Goal: Task Accomplishment & Management: Manage account settings

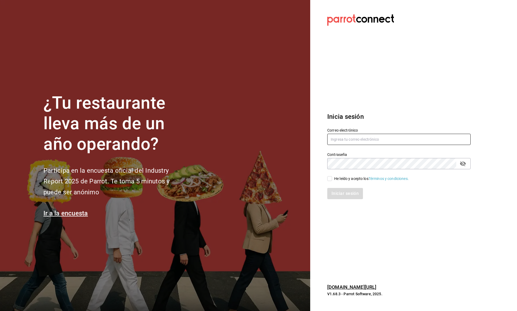
click at [356, 144] on input "text" at bounding box center [400, 139] width 144 height 11
type input "[PERSON_NAME][EMAIL_ADDRESS][DOMAIN_NAME]"
click at [329, 176] on input "He leído y acepto los Términos y condiciones." at bounding box center [330, 178] width 5 height 5
checkbox input "true"
click at [337, 194] on button "Iniciar sesión" at bounding box center [346, 193] width 36 height 11
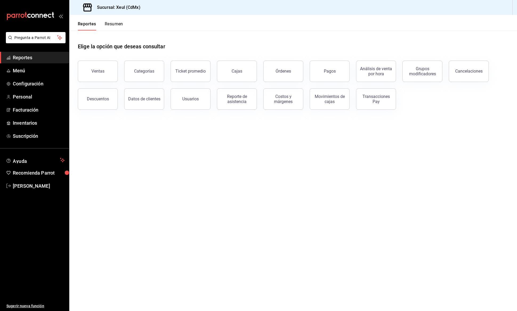
click at [168, 38] on div "Elige la opción que deseas consultar" at bounding box center [293, 42] width 431 height 24
click at [35, 77] on ul "Reportes Menú Configuración Personal Facturación Inventarios Suscripción" at bounding box center [34, 97] width 69 height 90
click at [29, 73] on span "Menú" at bounding box center [39, 70] width 52 height 7
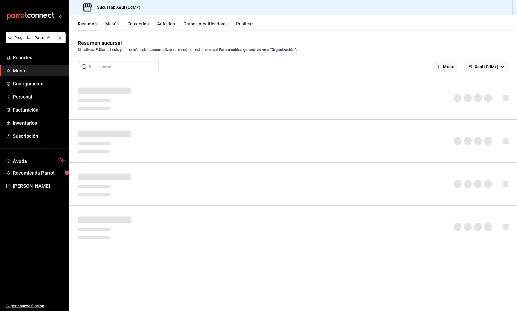
click at [178, 23] on div "Resumen Menús Categorías Artículos Grupos modificadores Publicar" at bounding box center [298, 25] width 440 height 9
click at [174, 23] on button "Artículos" at bounding box center [166, 25] width 18 height 9
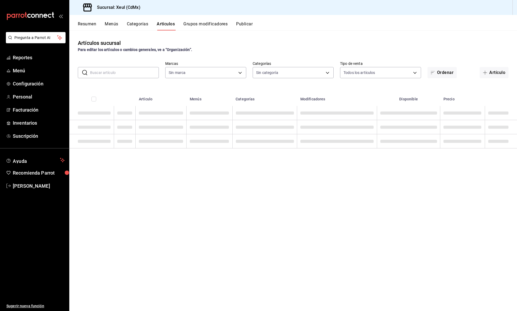
click at [129, 74] on input "text" at bounding box center [124, 72] width 69 height 11
type input "556c56df-7d38-43a9-98c1-84be39c4f433"
type input "chile"
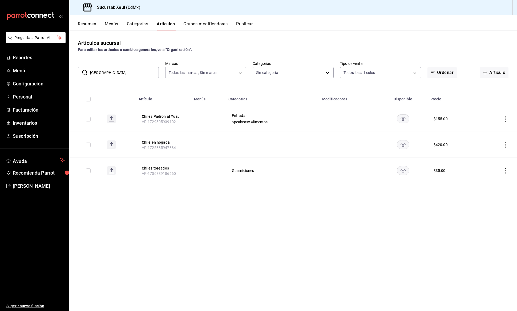
click at [129, 74] on input "chile" at bounding box center [124, 72] width 69 height 11
click at [505, 143] on icon "actions" at bounding box center [506, 144] width 5 height 5
click at [496, 155] on span "Editar" at bounding box center [490, 157] width 14 height 6
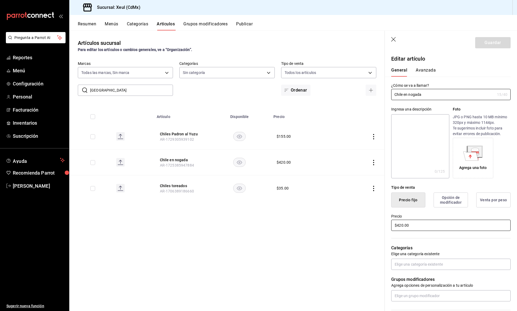
click at [438, 224] on input "$420.00" at bounding box center [452, 225] width 120 height 11
type input "$515.00"
click at [491, 46] on button "Guardar" at bounding box center [493, 42] width 35 height 11
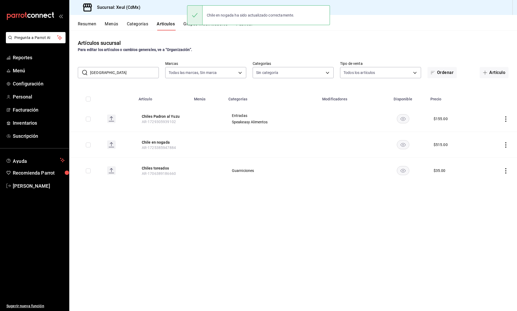
click at [382, 225] on div "Artículos sucursal Para editar los artículos o cambios generales, ve a “Organiz…" at bounding box center [293, 170] width 448 height 280
click at [273, 209] on div "Artículos sucursal Para editar los artículos o cambios generales, ve a “Organiz…" at bounding box center [293, 170] width 448 height 280
click at [507, 145] on icon "actions" at bounding box center [506, 144] width 5 height 5
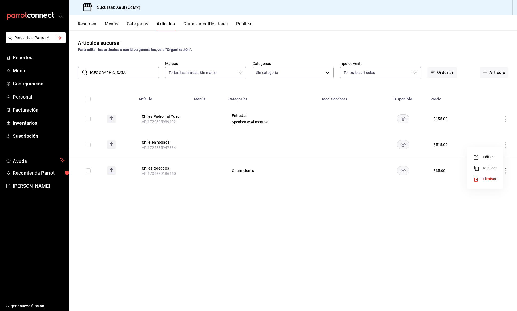
click at [491, 156] on span "Editar" at bounding box center [490, 157] width 14 height 6
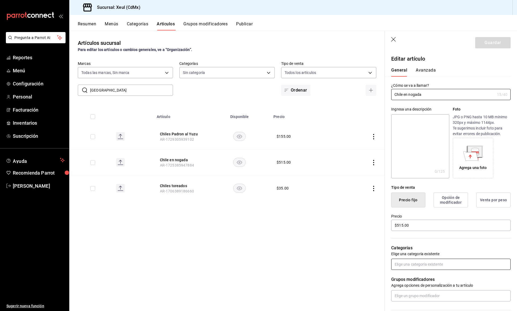
click at [412, 261] on input "text" at bounding box center [452, 263] width 120 height 11
type input "especi"
click at [408, 276] on li "Especiales" at bounding box center [452, 276] width 120 height 9
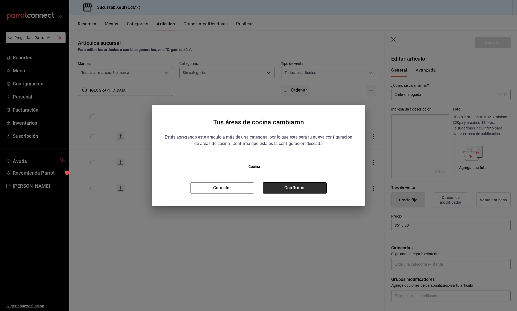
click at [294, 188] on button "Confirmar" at bounding box center [295, 187] width 64 height 11
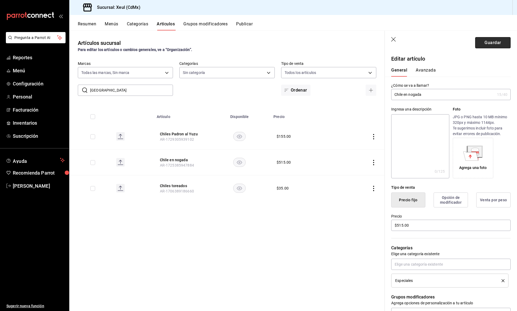
click at [500, 40] on button "Guardar" at bounding box center [493, 42] width 35 height 11
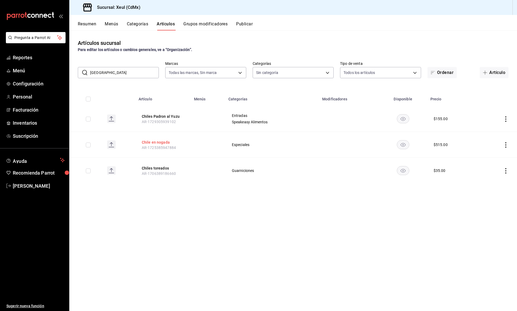
click at [162, 141] on button "Chile en nogada" at bounding box center [163, 142] width 43 height 5
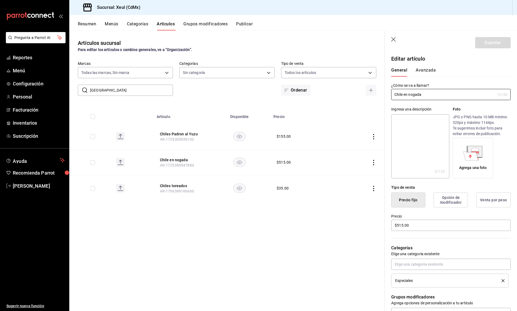
click at [412, 121] on textarea at bounding box center [421, 146] width 58 height 64
paste textarea "La tradición mexicana con un toque coreano relleno de bulgogui, bañado en nogad…"
type textarea "La tradición mexicana con un toque coreano relleno de bulgogui, bañado en nogad…"
type textarea "x"
type textarea "La tradición mexicana con un toque coreano relleno de bulgogui, bañado en nogad…"
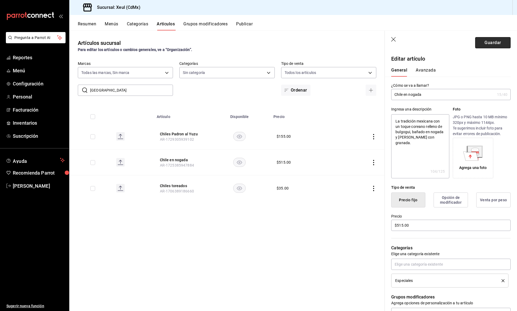
click at [483, 44] on button "Guardar" at bounding box center [493, 42] width 35 height 11
type textarea "x"
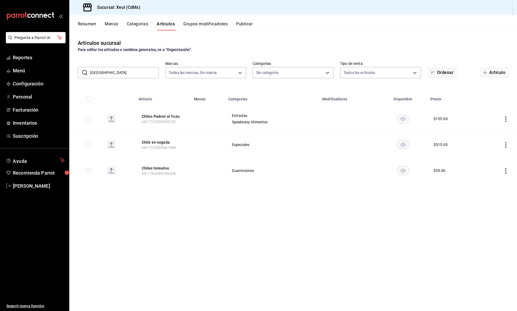
click at [142, 19] on div "Resumen Menús Categorías Artículos Grupos modificadores Publicar" at bounding box center [293, 22] width 448 height 15
click at [136, 26] on button "Categorías" at bounding box center [138, 25] width 22 height 9
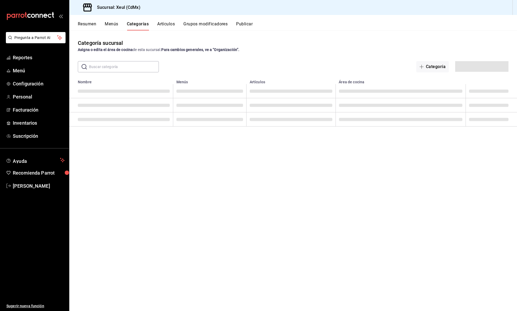
click at [81, 23] on button "Resumen" at bounding box center [87, 25] width 18 height 9
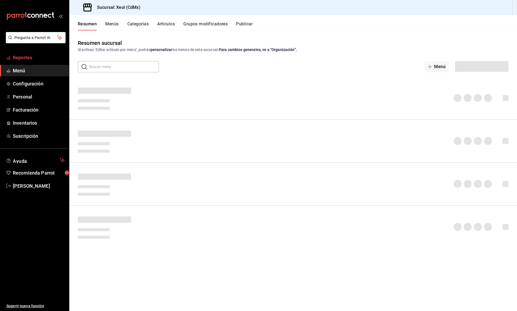
click at [27, 54] on span "Reportes" at bounding box center [39, 57] width 52 height 7
